Goal: Task Accomplishment & Management: Complete application form

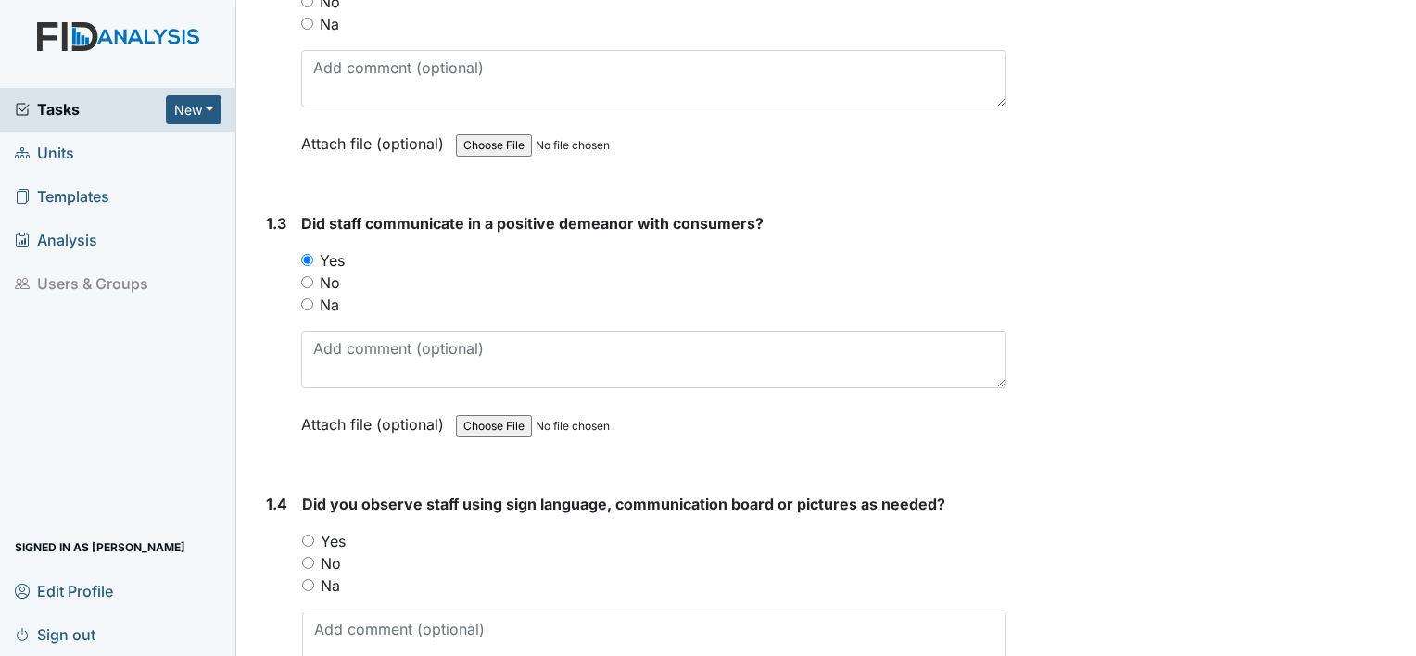
scroll to position [556, 0]
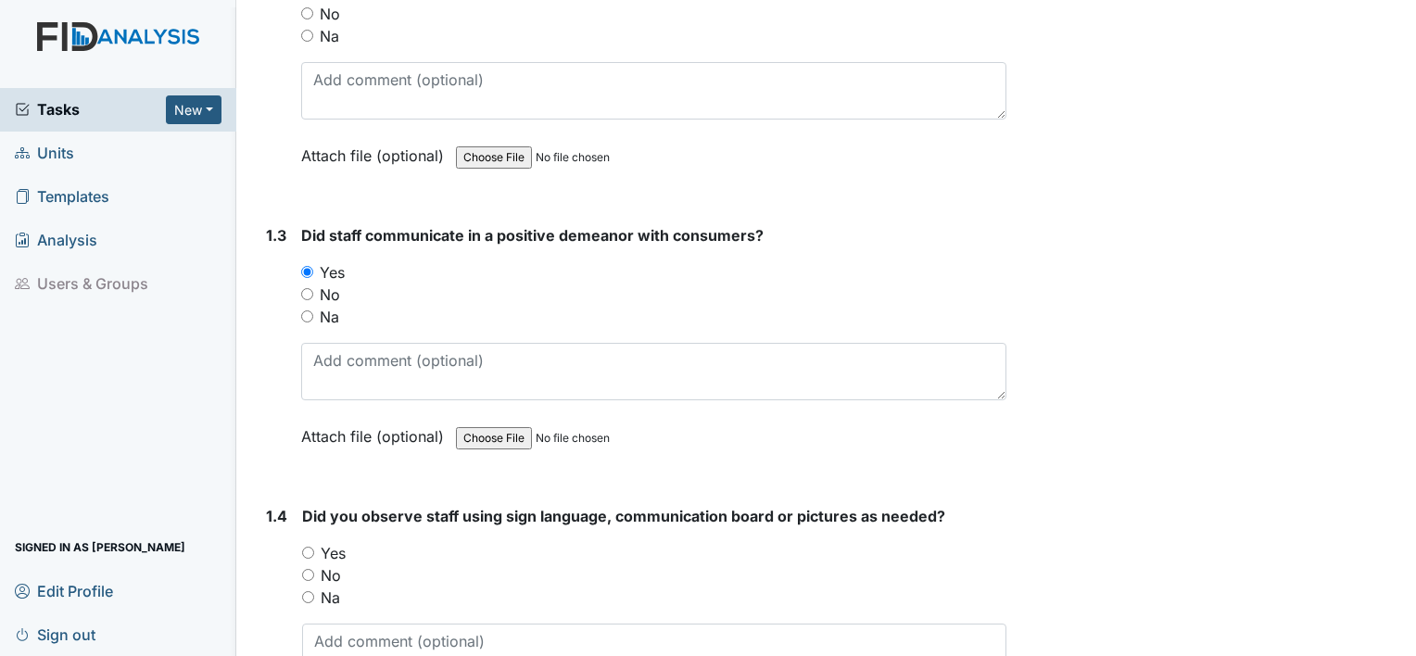
click at [304, 548] on input "Yes" at bounding box center [308, 553] width 12 height 12
radio input "true"
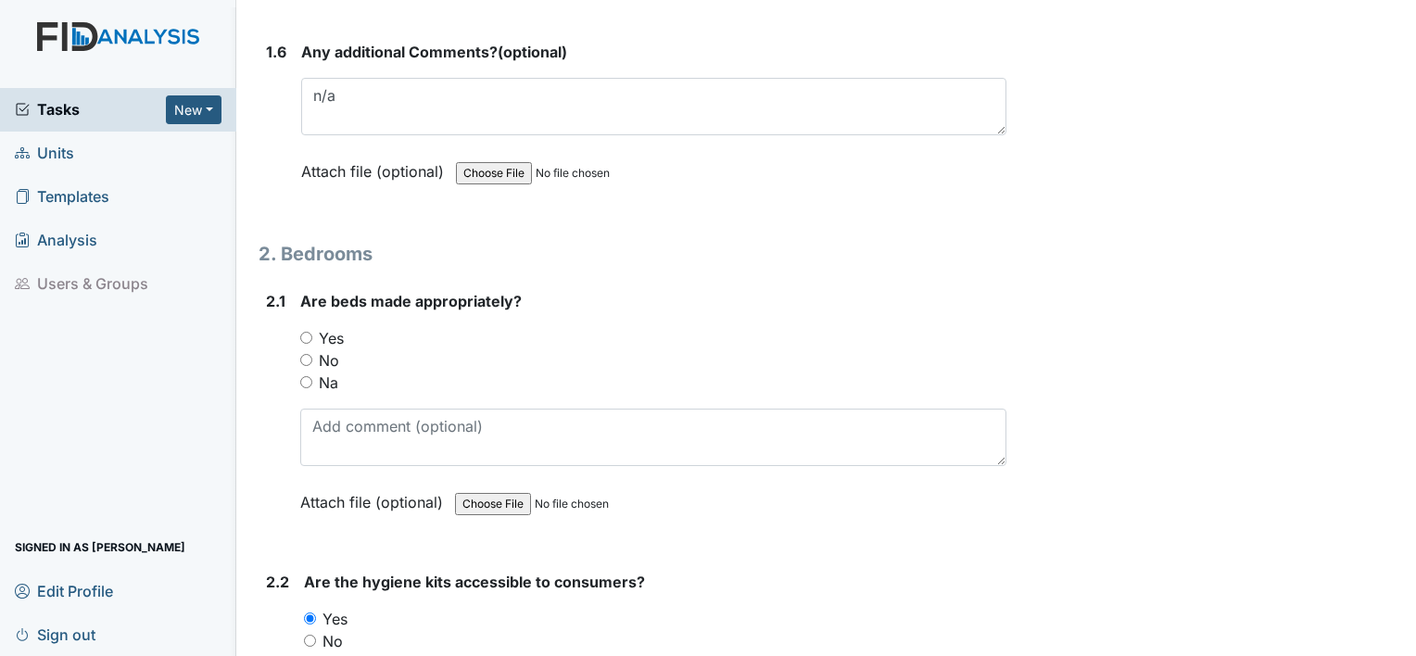
scroll to position [1590, 0]
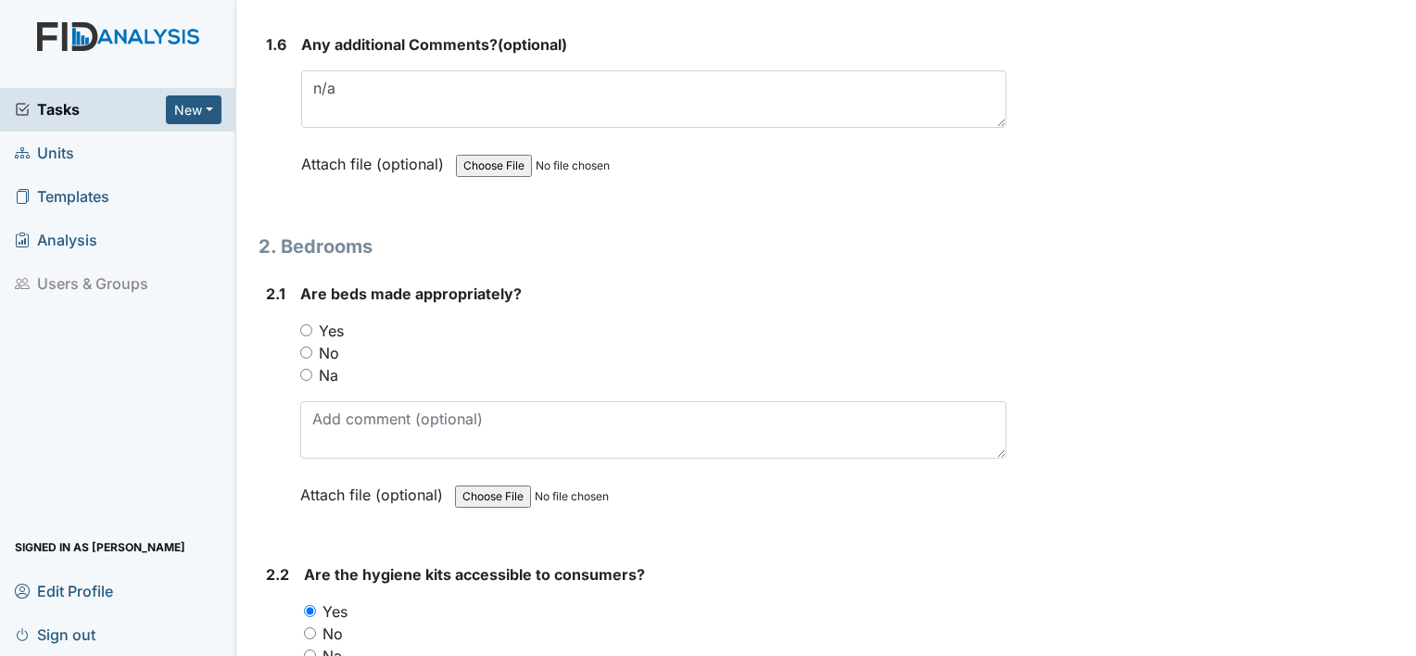
click at [300, 324] on input "Yes" at bounding box center [306, 330] width 12 height 12
radio input "true"
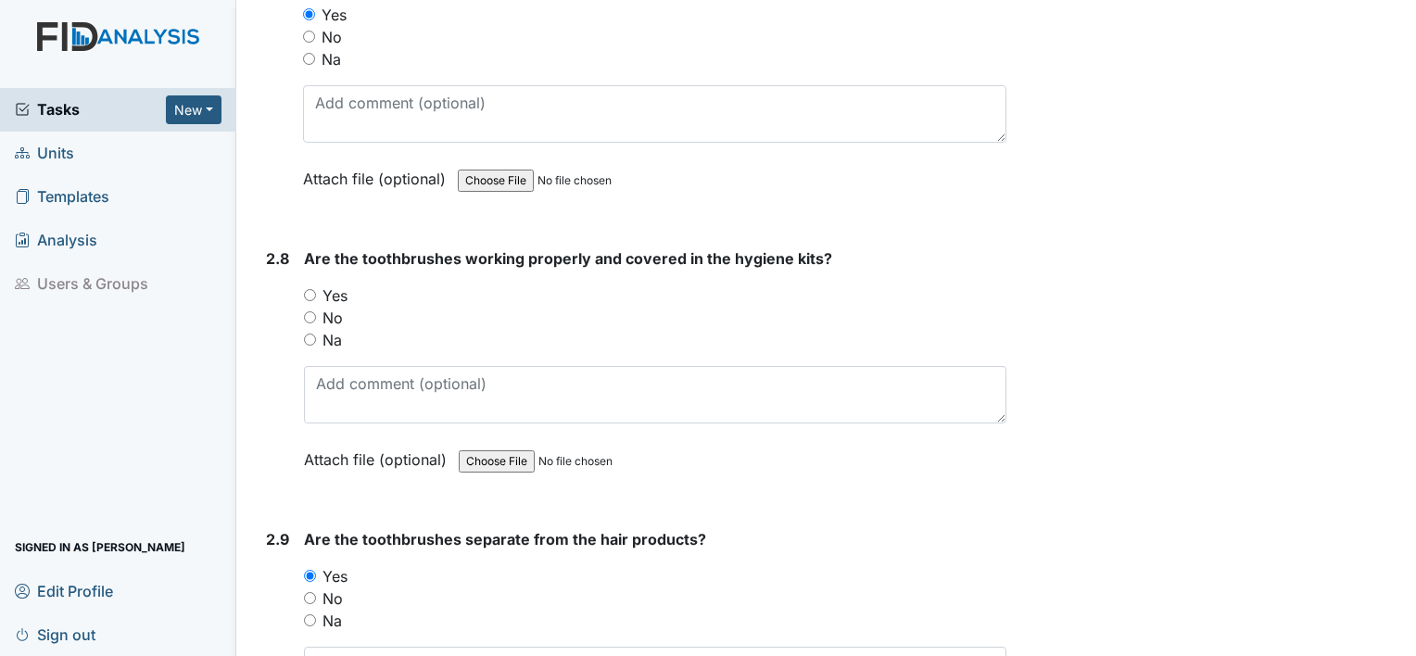
scroll to position [3606, 0]
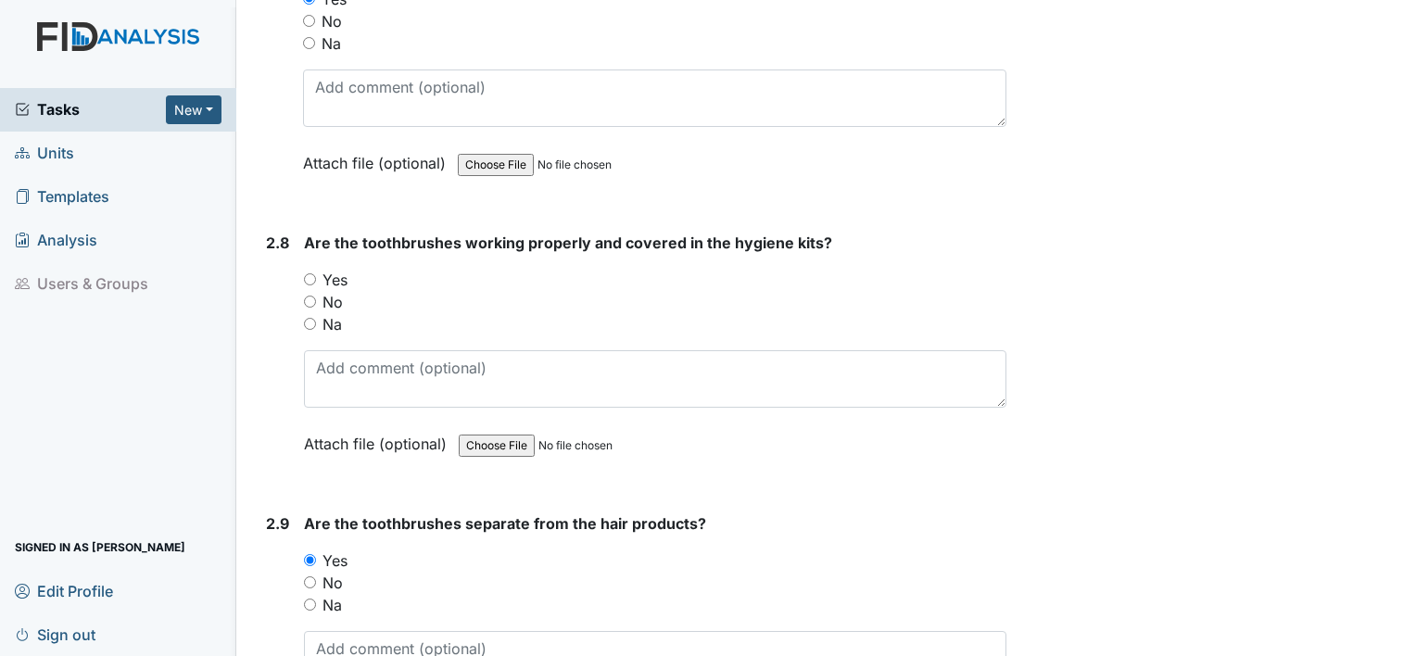
click at [309, 273] on input "Yes" at bounding box center [310, 279] width 12 height 12
radio input "true"
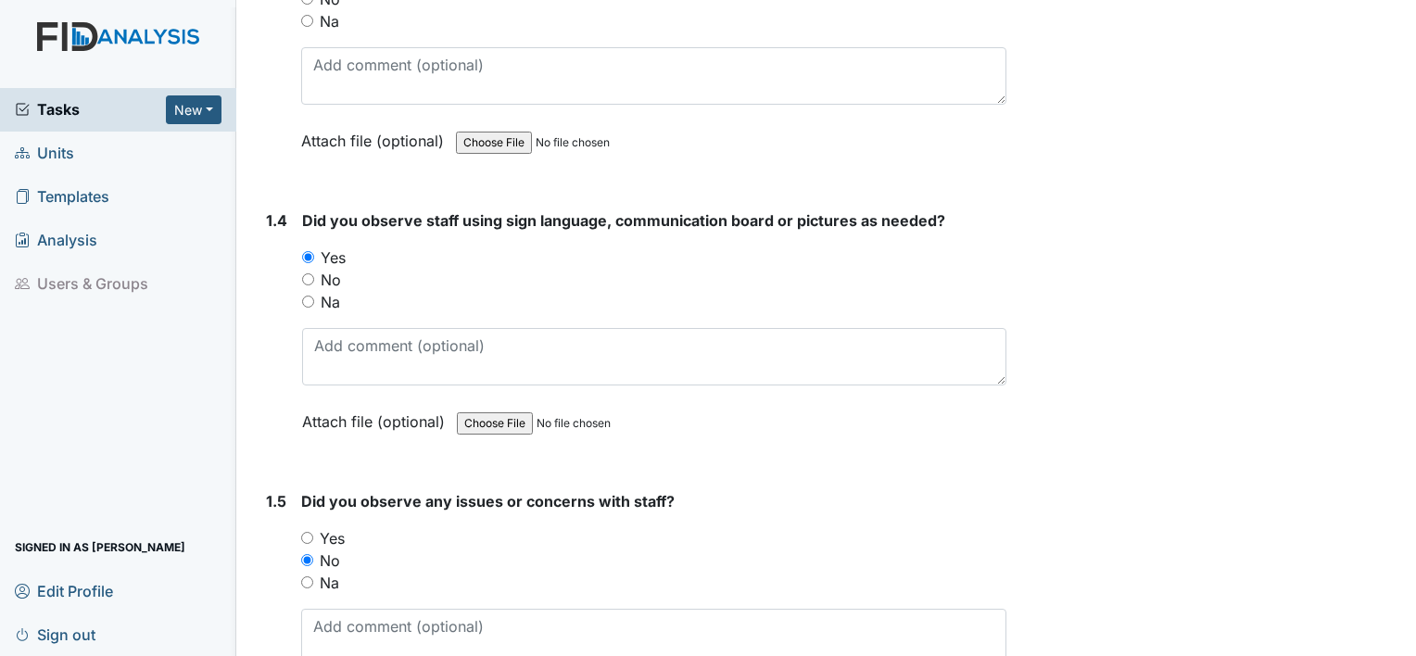
scroll to position [0, 0]
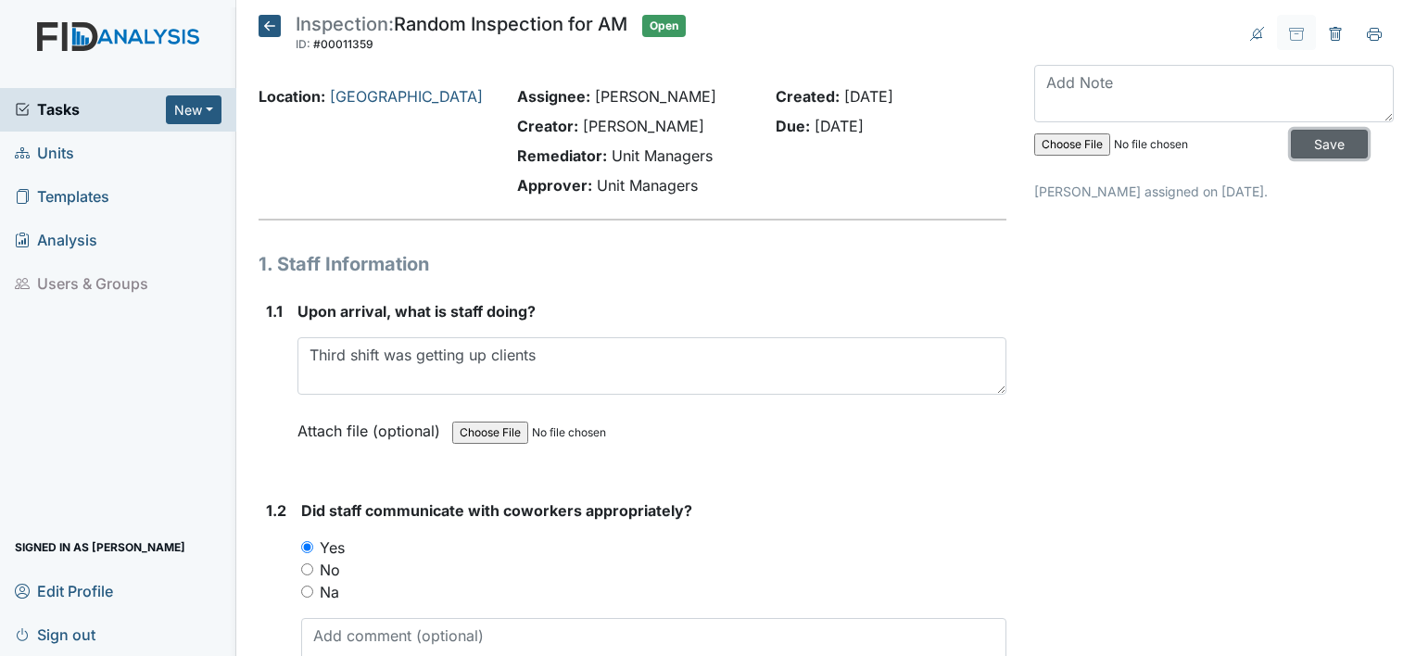
click at [1319, 138] on input "Save" at bounding box center [1329, 144] width 77 height 29
click at [69, 634] on span "Sign out" at bounding box center [55, 634] width 81 height 29
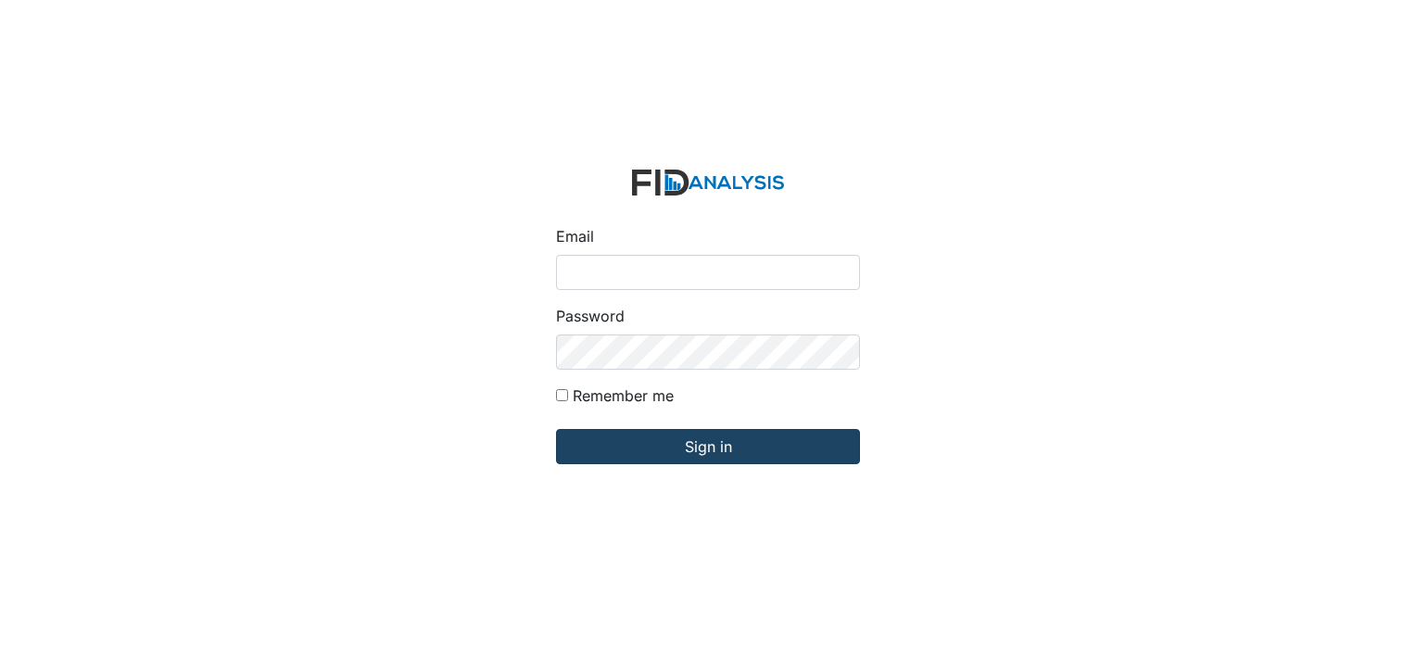
type input "[EMAIL_ADDRESS][DOMAIN_NAME]"
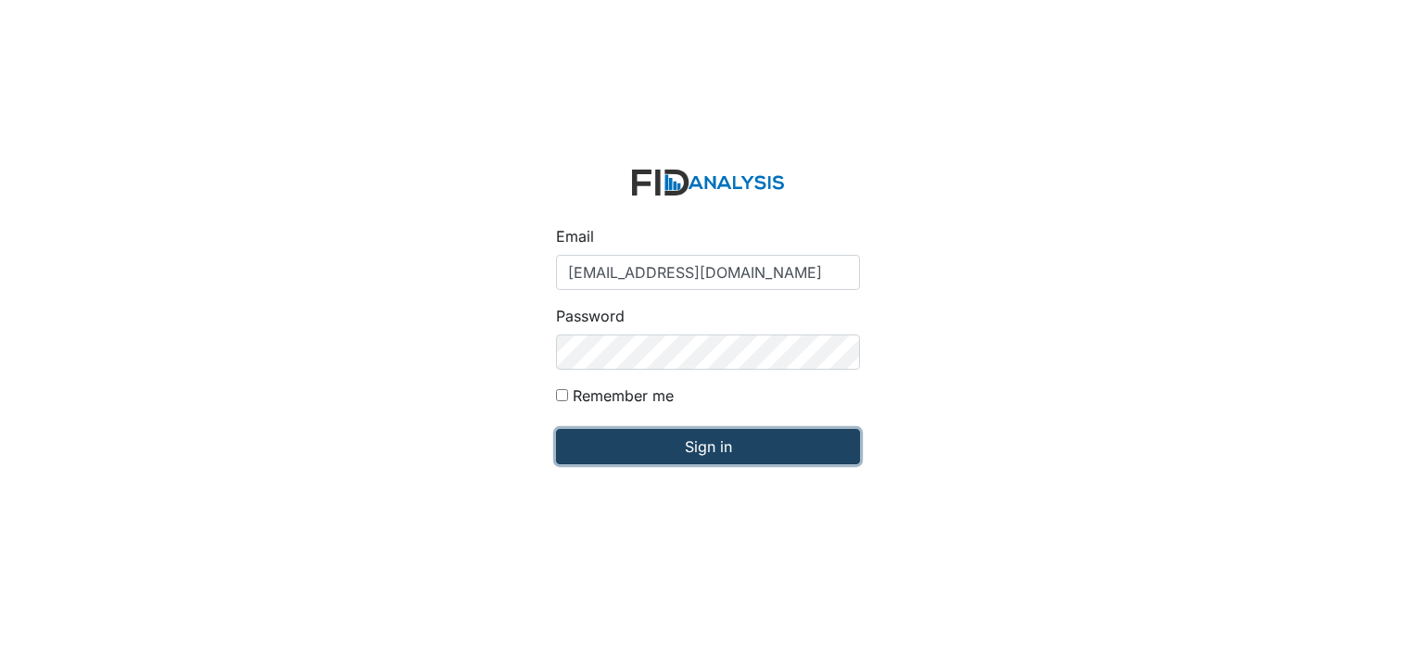
click at [708, 446] on input "Sign in" at bounding box center [708, 446] width 304 height 35
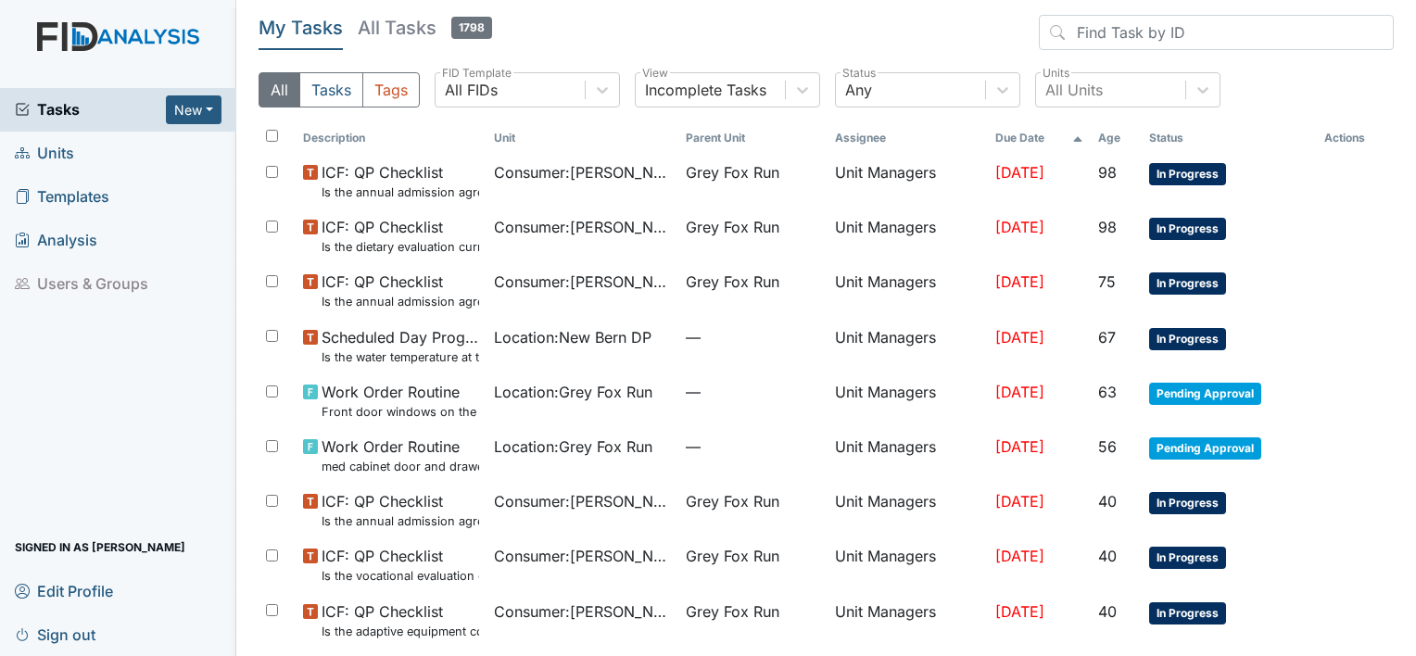
click at [65, 150] on span "Units" at bounding box center [44, 153] width 59 height 29
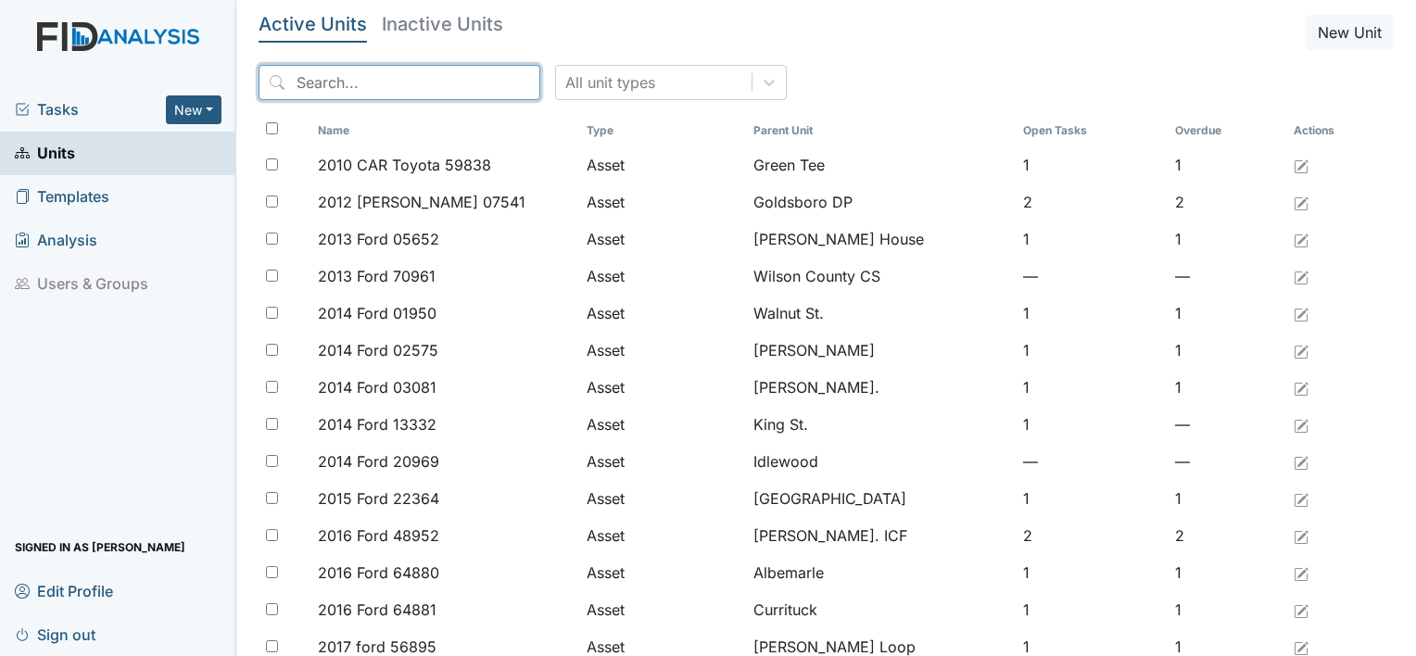
click at [308, 87] on input "search" at bounding box center [400, 82] width 282 height 35
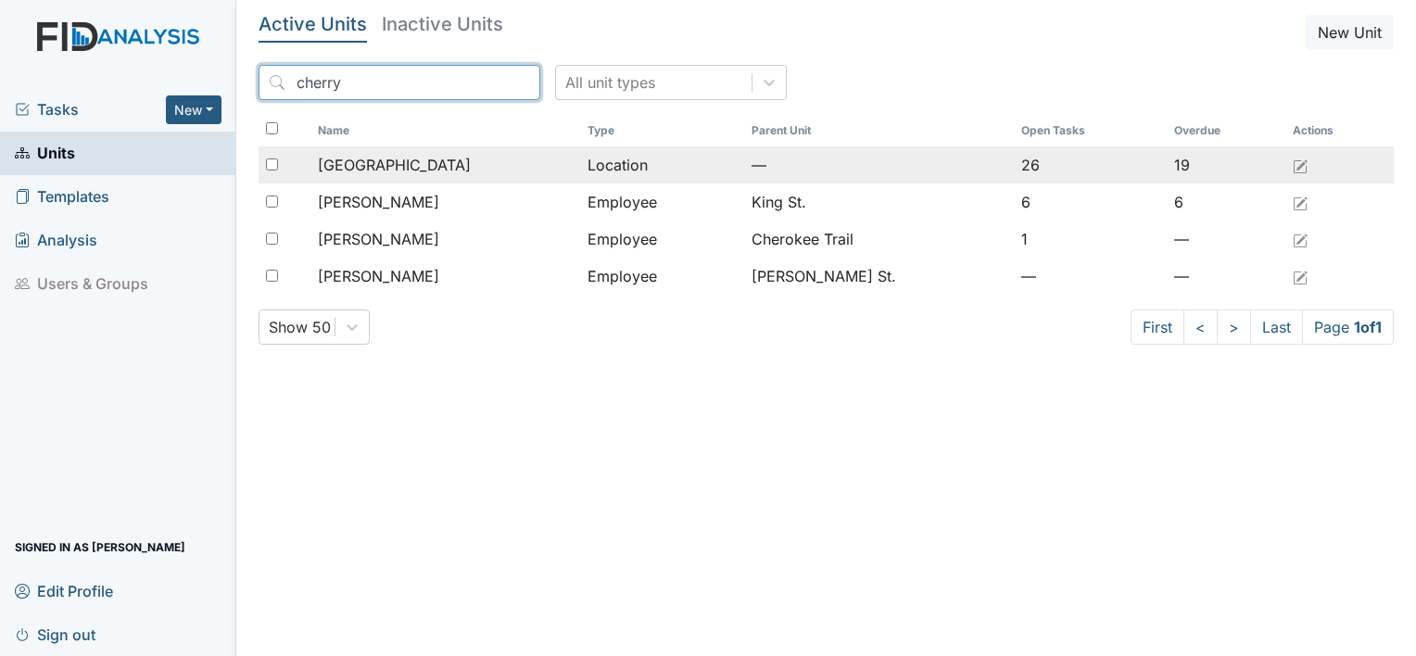
type input "cherry"
click at [364, 168] on span "[GEOGRAPHIC_DATA]" at bounding box center [394, 165] width 153 height 22
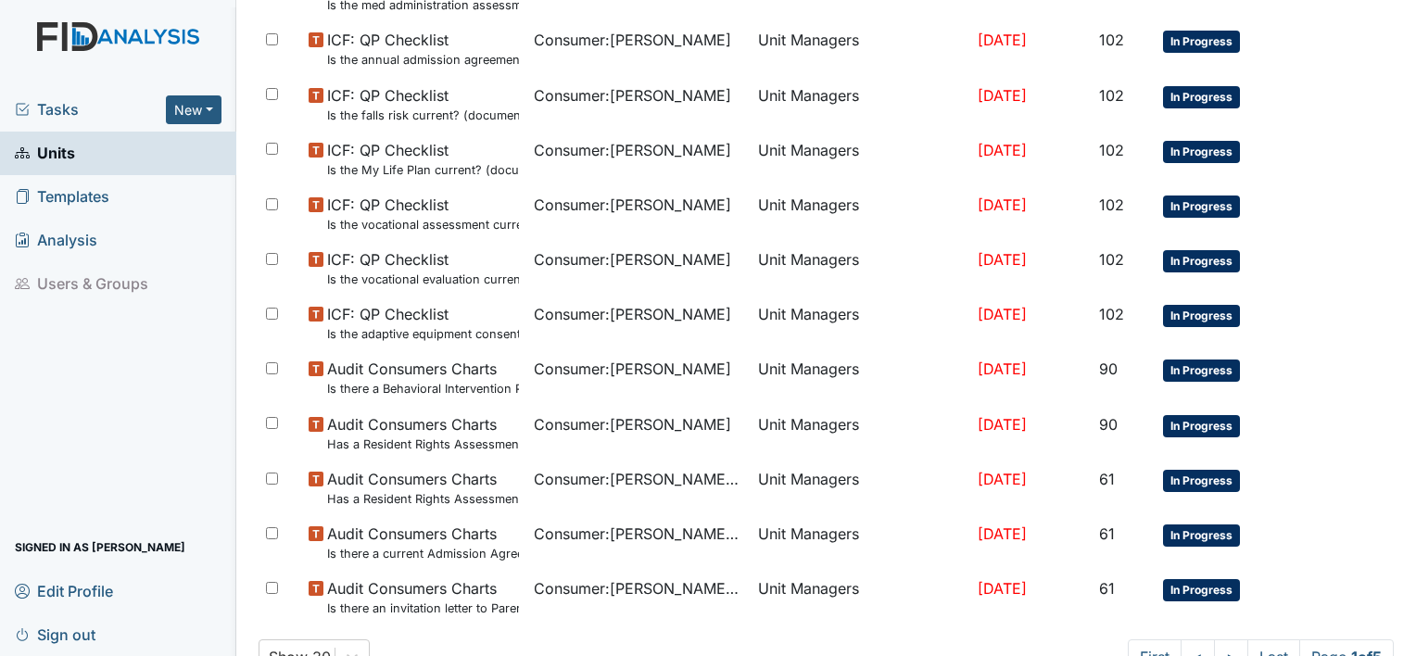
scroll to position [1128, 0]
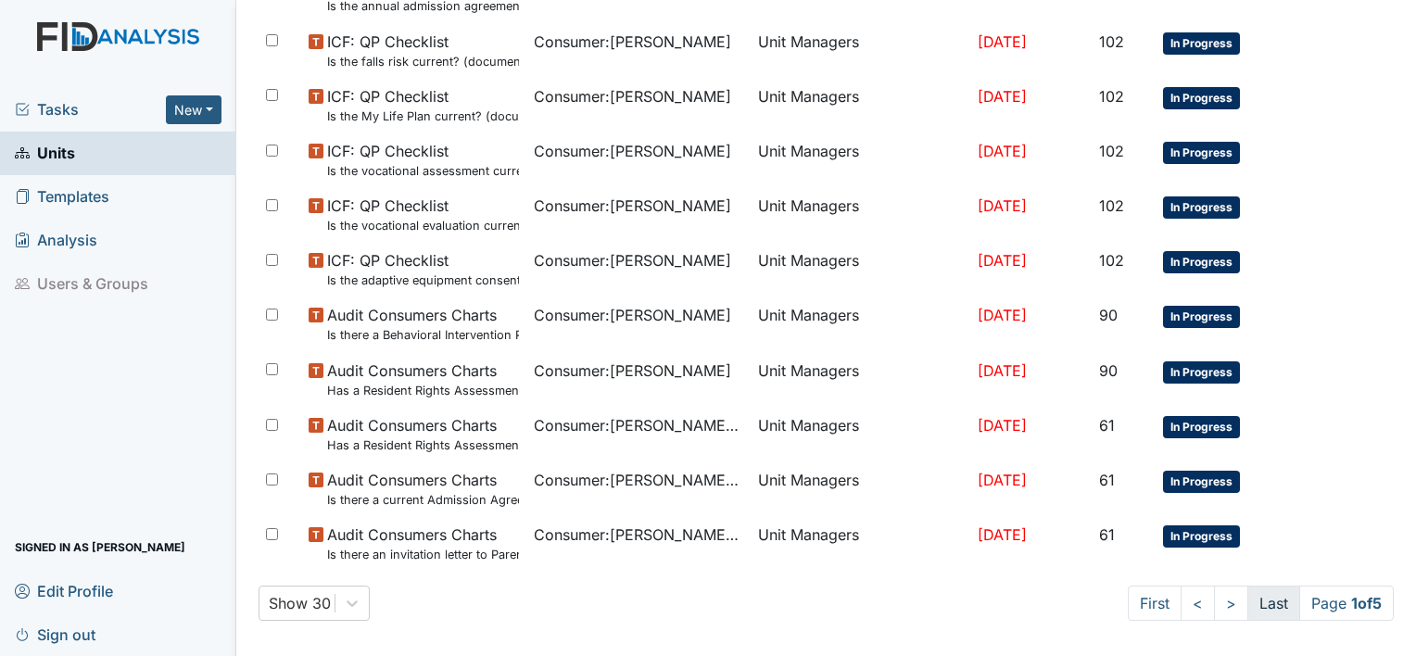
click at [1248, 596] on link "Last" at bounding box center [1274, 603] width 53 height 35
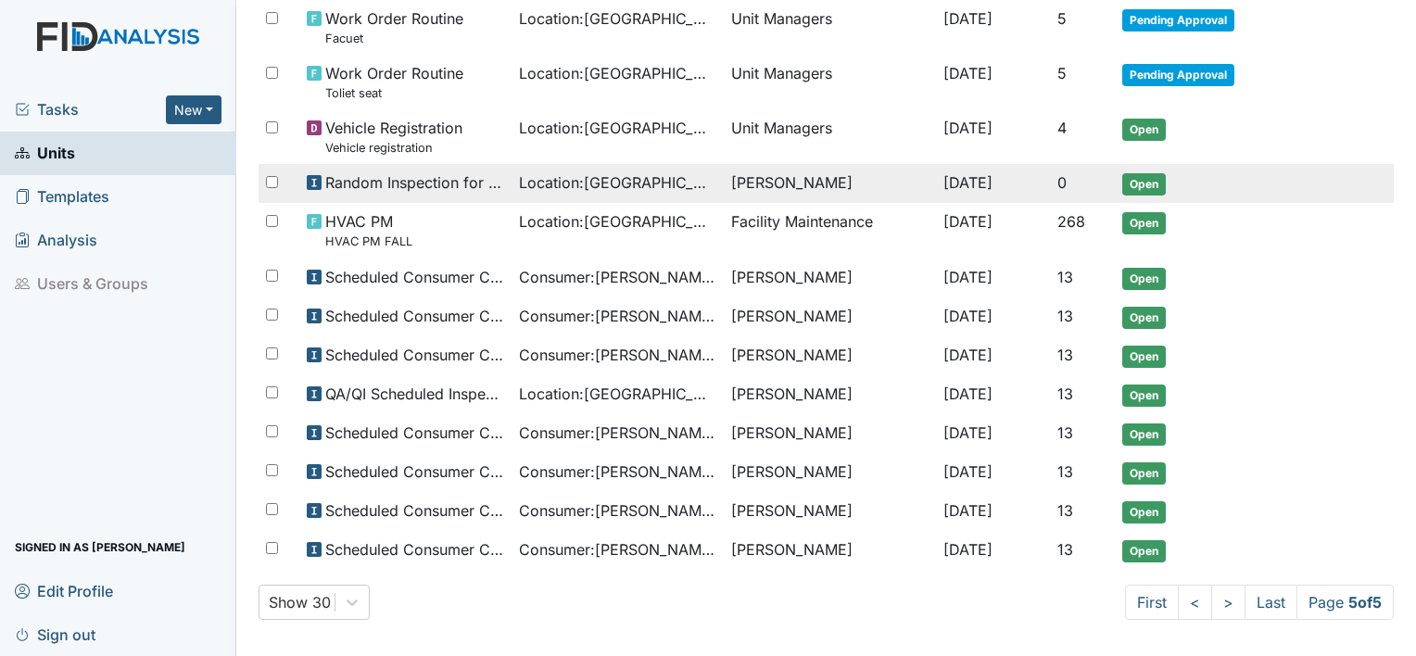
click at [1123, 182] on span "Open" at bounding box center [1144, 184] width 44 height 22
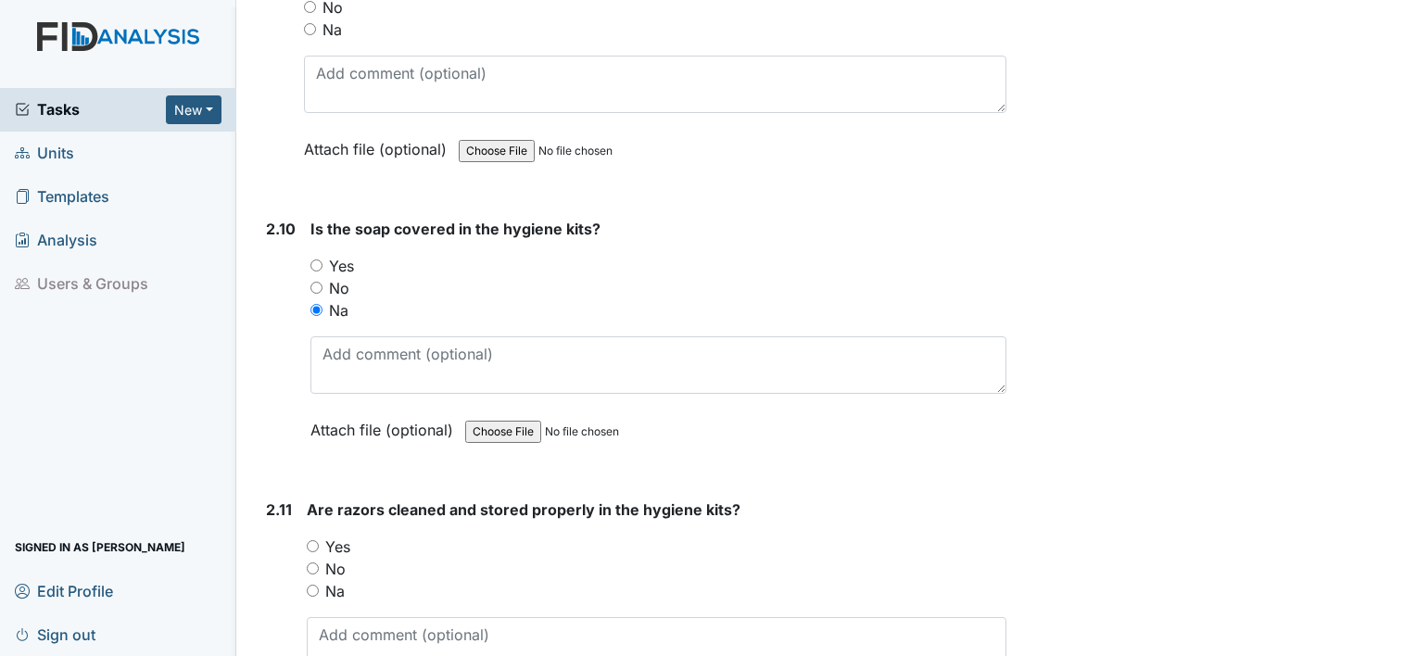
scroll to position [4181, 0]
click at [309, 541] on input "Yes" at bounding box center [313, 547] width 12 height 12
radio input "true"
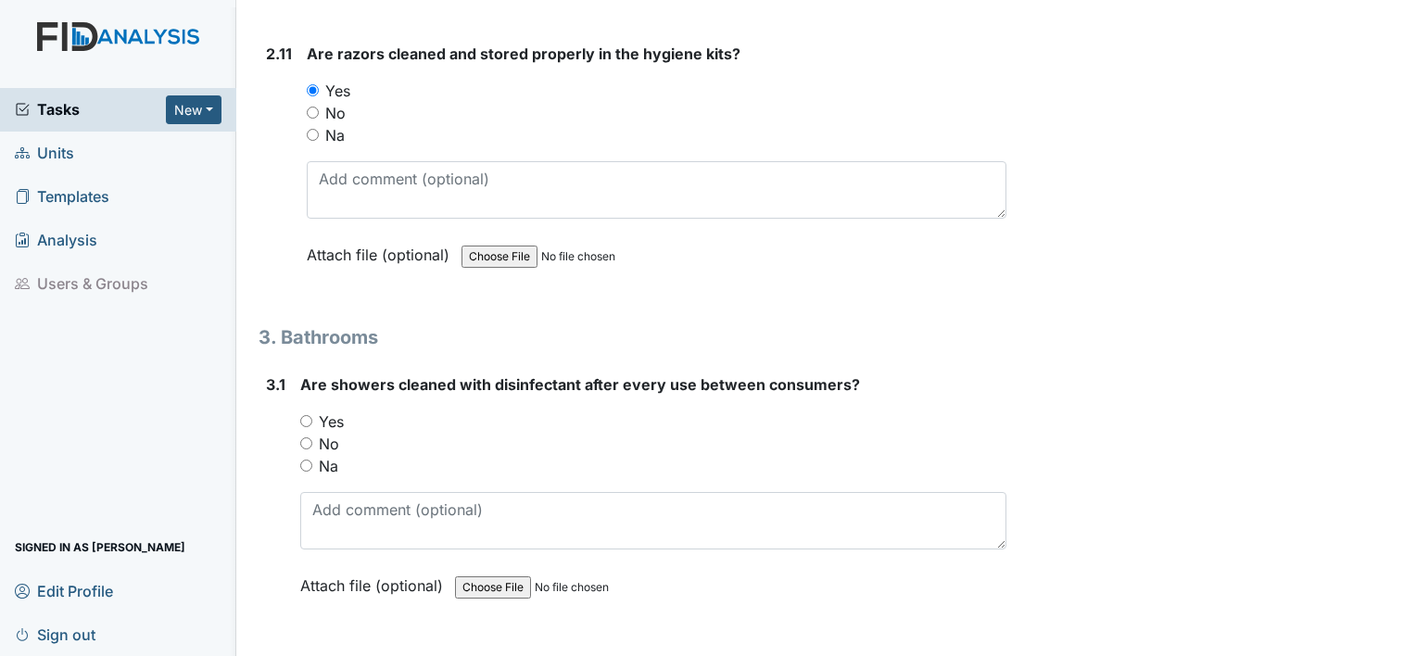
scroll to position [4687, 0]
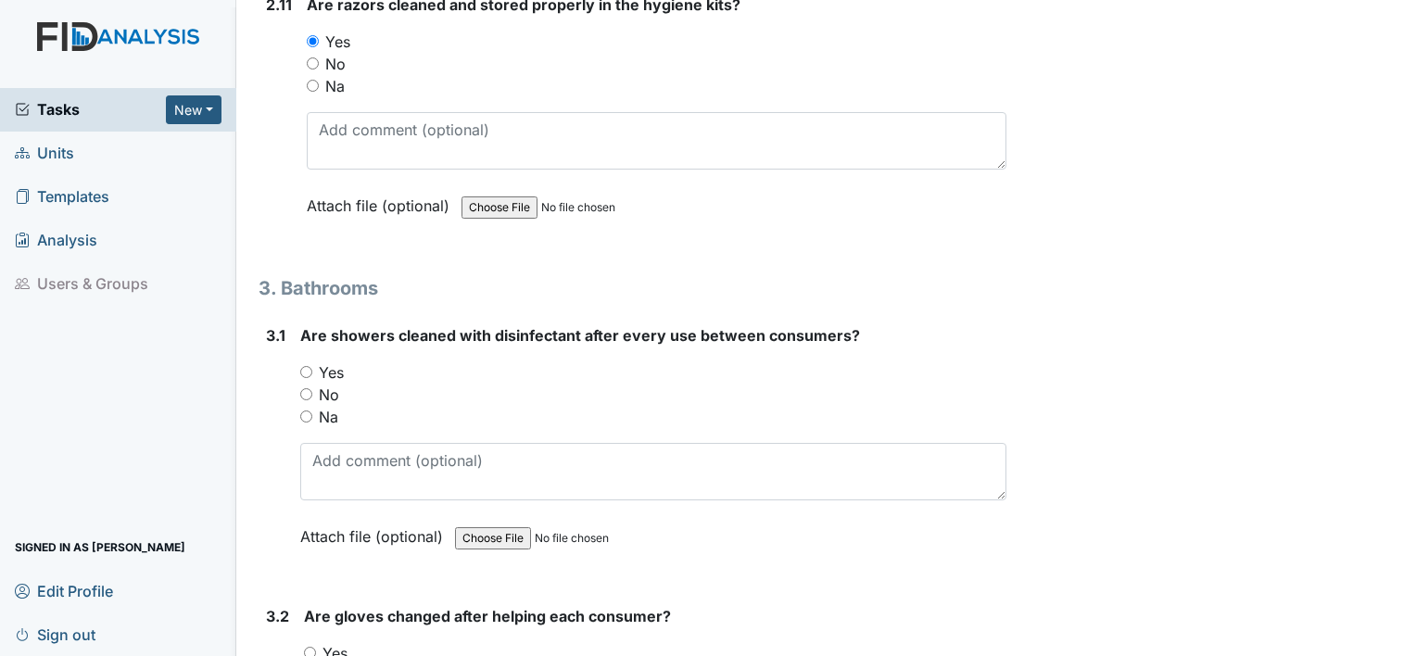
click at [306, 366] on input "Yes" at bounding box center [306, 372] width 12 height 12
radio input "true"
click at [308, 647] on input "Yes" at bounding box center [310, 653] width 12 height 12
radio input "true"
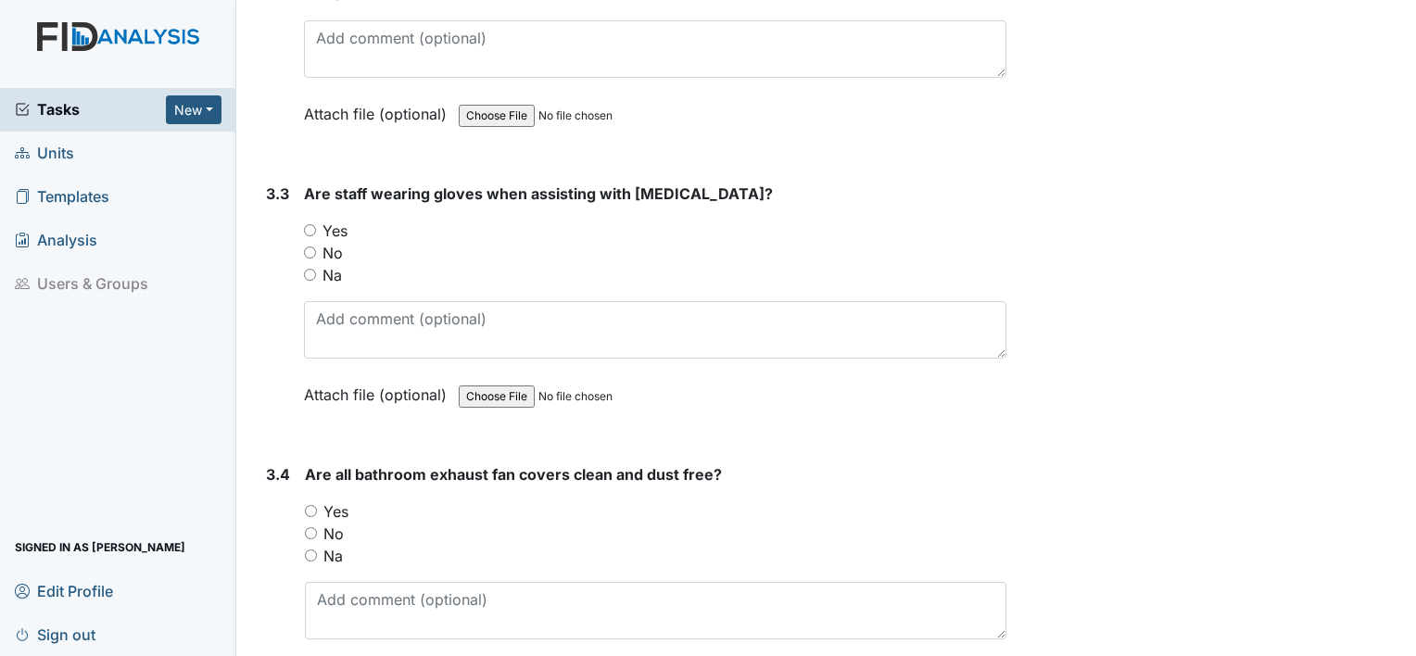
scroll to position [5416, 0]
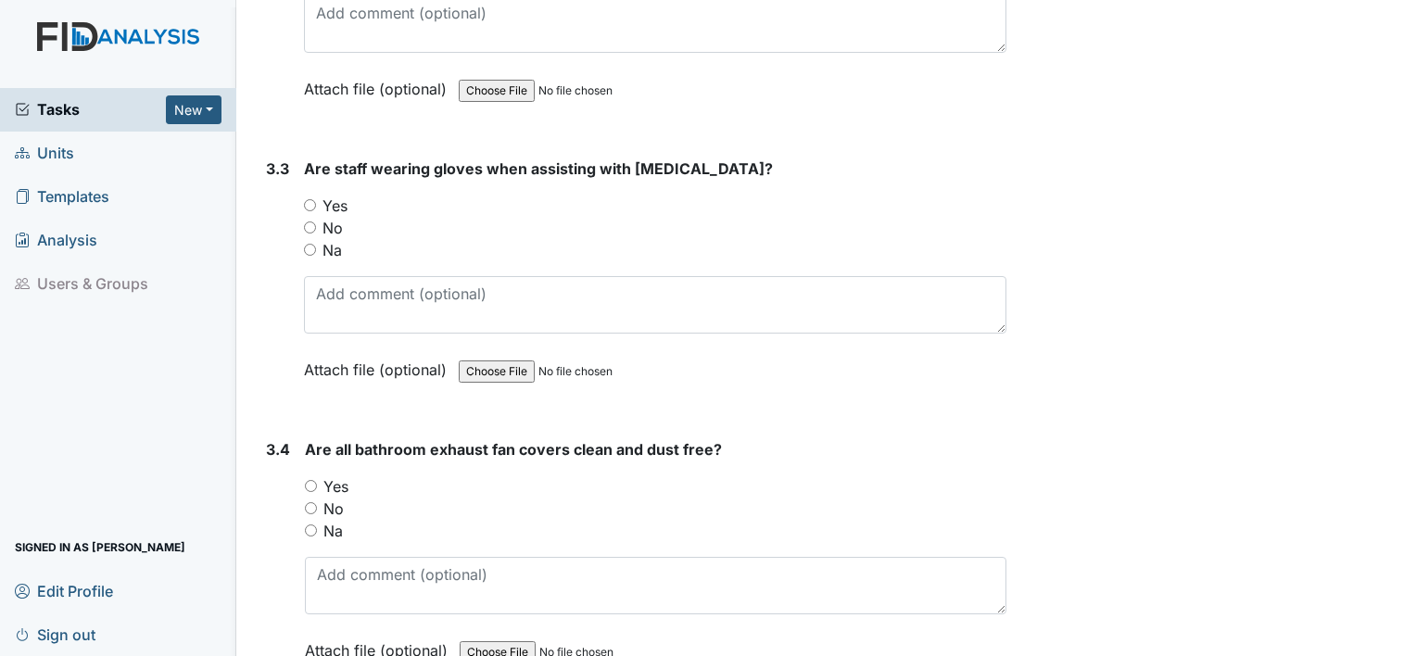
click at [308, 199] on input "Yes" at bounding box center [310, 205] width 12 height 12
radio input "true"
click at [311, 480] on input "Yes" at bounding box center [311, 486] width 12 height 12
radio input "true"
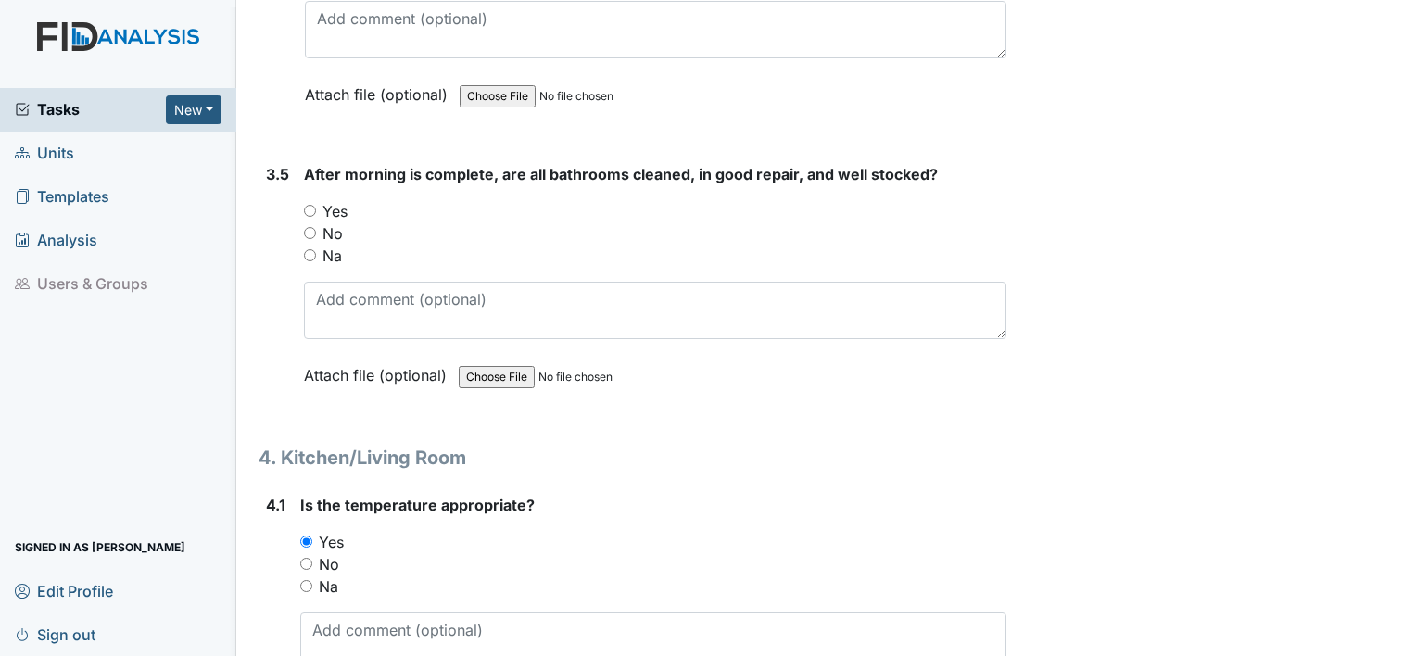
scroll to position [6021, 0]
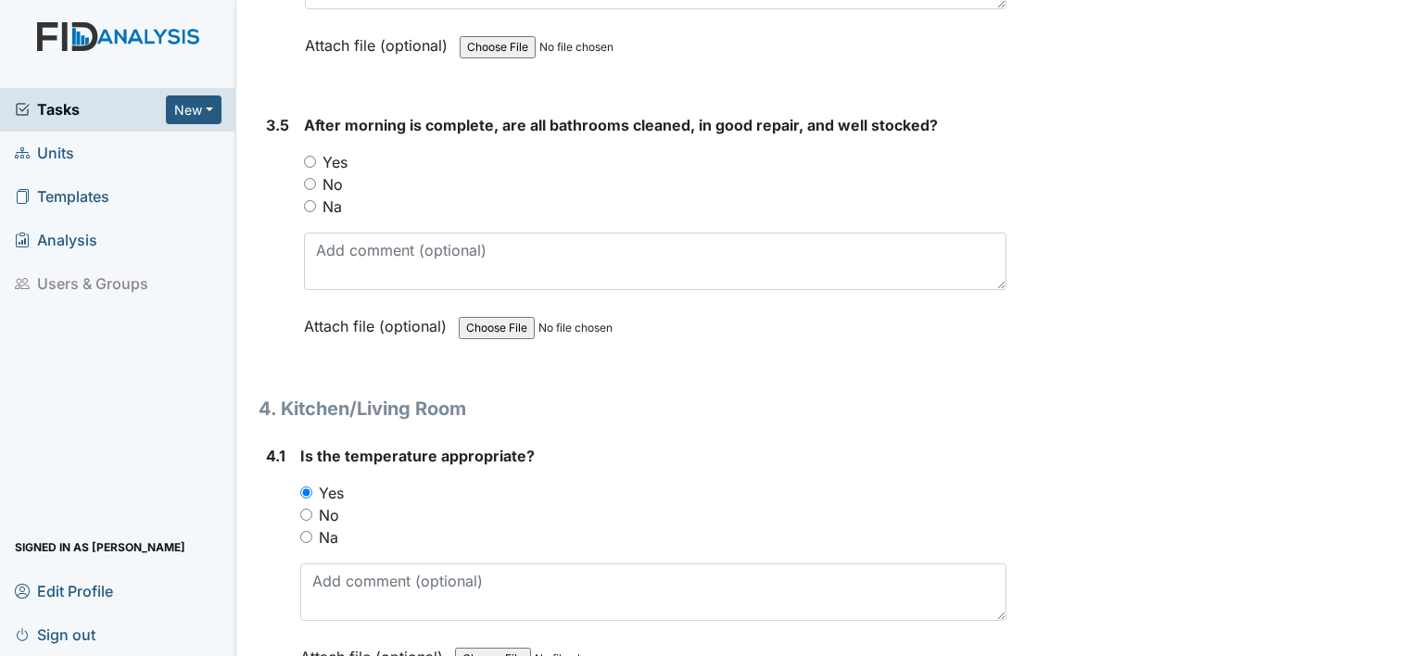
click at [304, 156] on input "Yes" at bounding box center [310, 162] width 12 height 12
radio input "true"
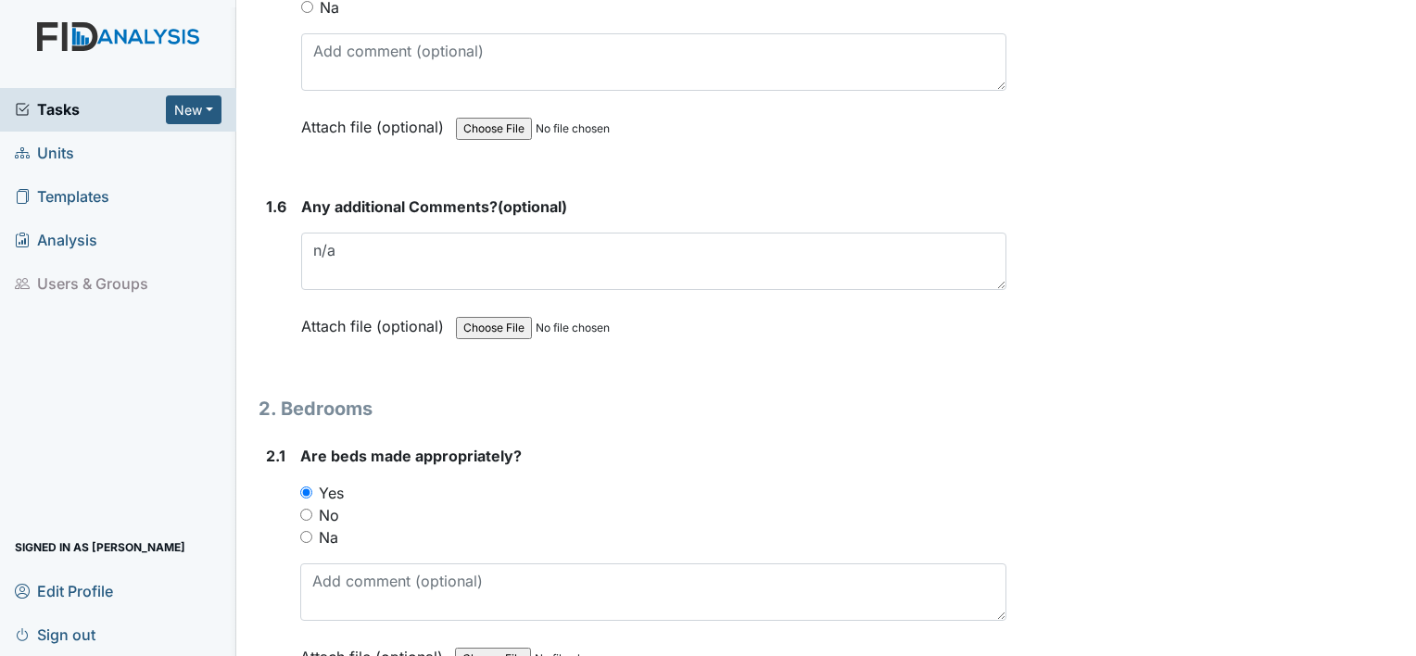
scroll to position [0, 0]
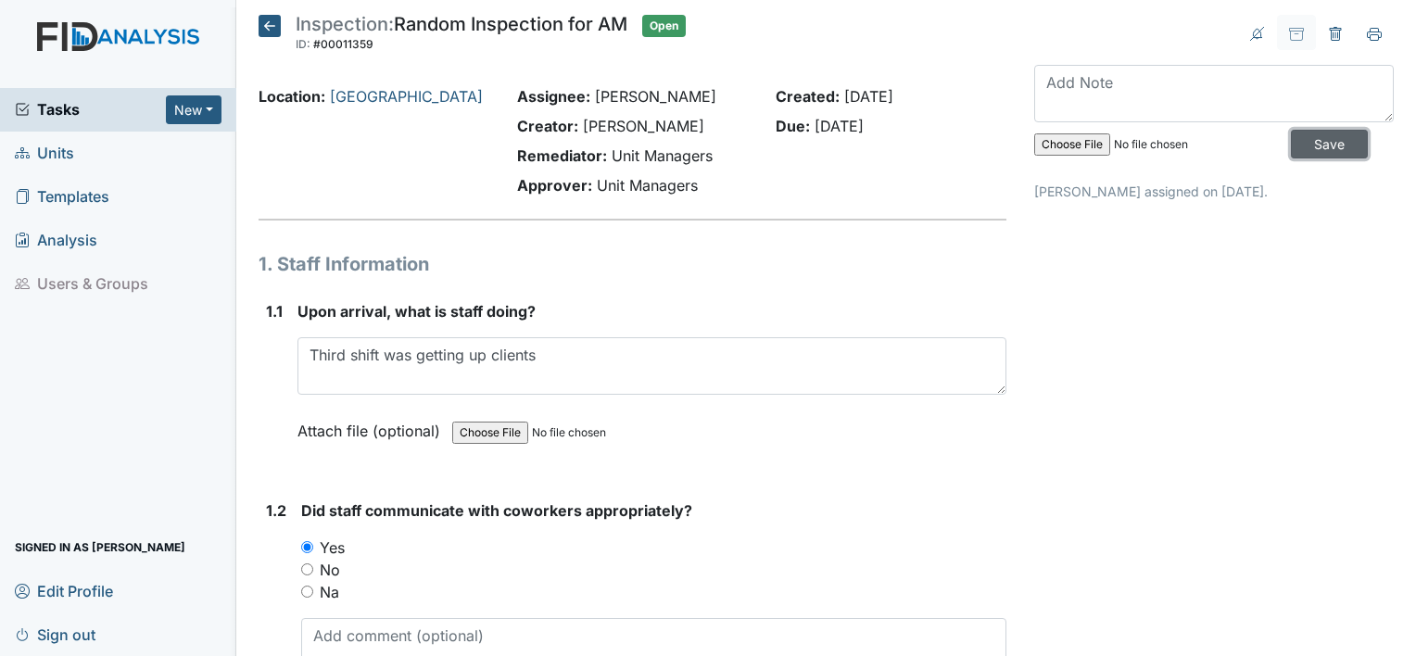
click at [1294, 148] on input "Save" at bounding box center [1329, 144] width 77 height 29
click at [60, 638] on span "Sign out" at bounding box center [55, 634] width 81 height 29
